Goal: Task Accomplishment & Management: Manage account settings

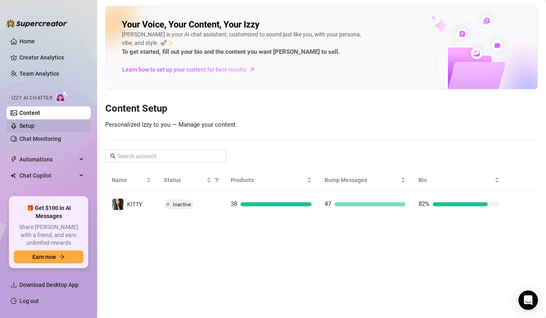
click at [28, 127] on link "Setup" at bounding box center [26, 126] width 15 height 6
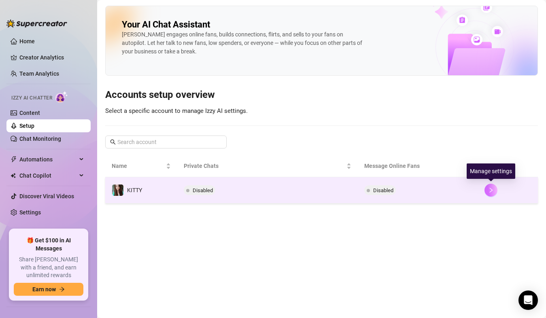
click at [493, 192] on icon "right" at bounding box center [491, 191] width 6 height 6
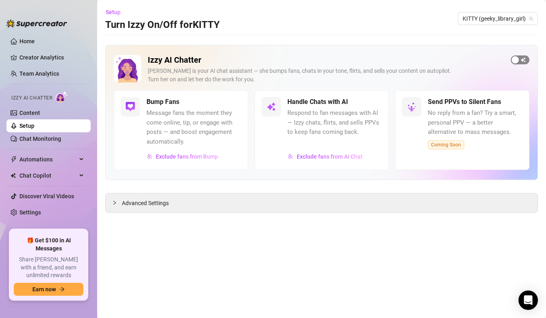
click at [528, 60] on span "button" at bounding box center [520, 59] width 19 height 9
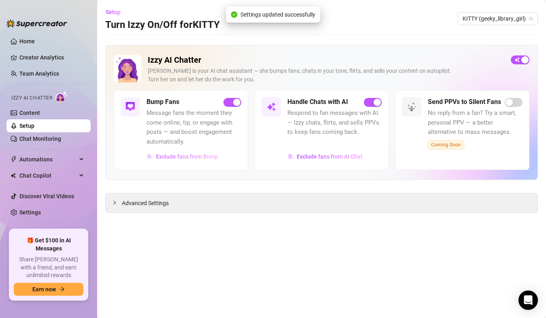
click at [202, 158] on span "Exclude fans from Bump" at bounding box center [187, 157] width 62 height 6
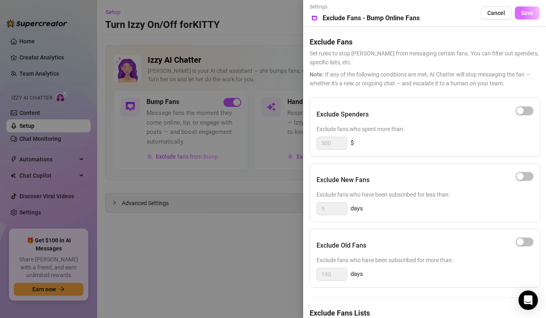
click at [521, 13] on span "Save" at bounding box center [527, 13] width 13 height 6
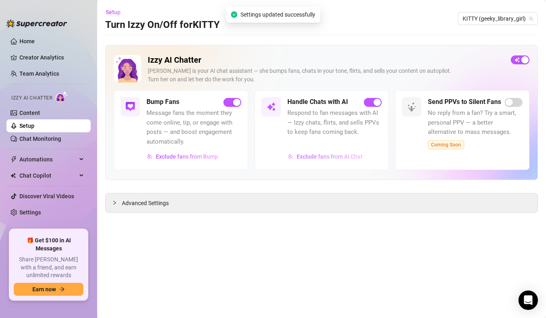
click at [314, 159] on span "Exclude fans from AI Chat" at bounding box center [330, 157] width 66 height 6
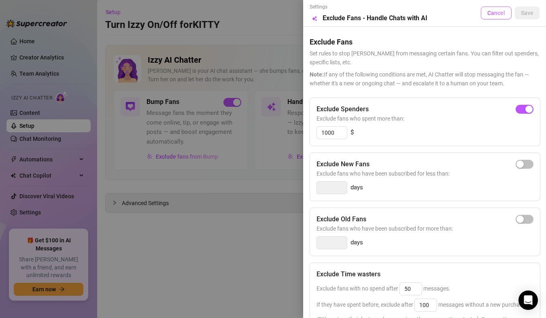
click at [481, 17] on button "Cancel" at bounding box center [496, 12] width 31 height 13
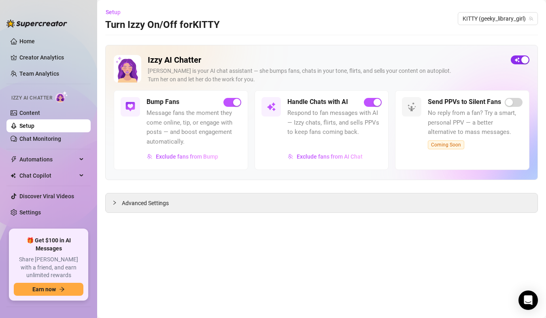
click at [518, 59] on span "button" at bounding box center [520, 59] width 19 height 9
